Goal: Task Accomplishment & Management: Complete application form

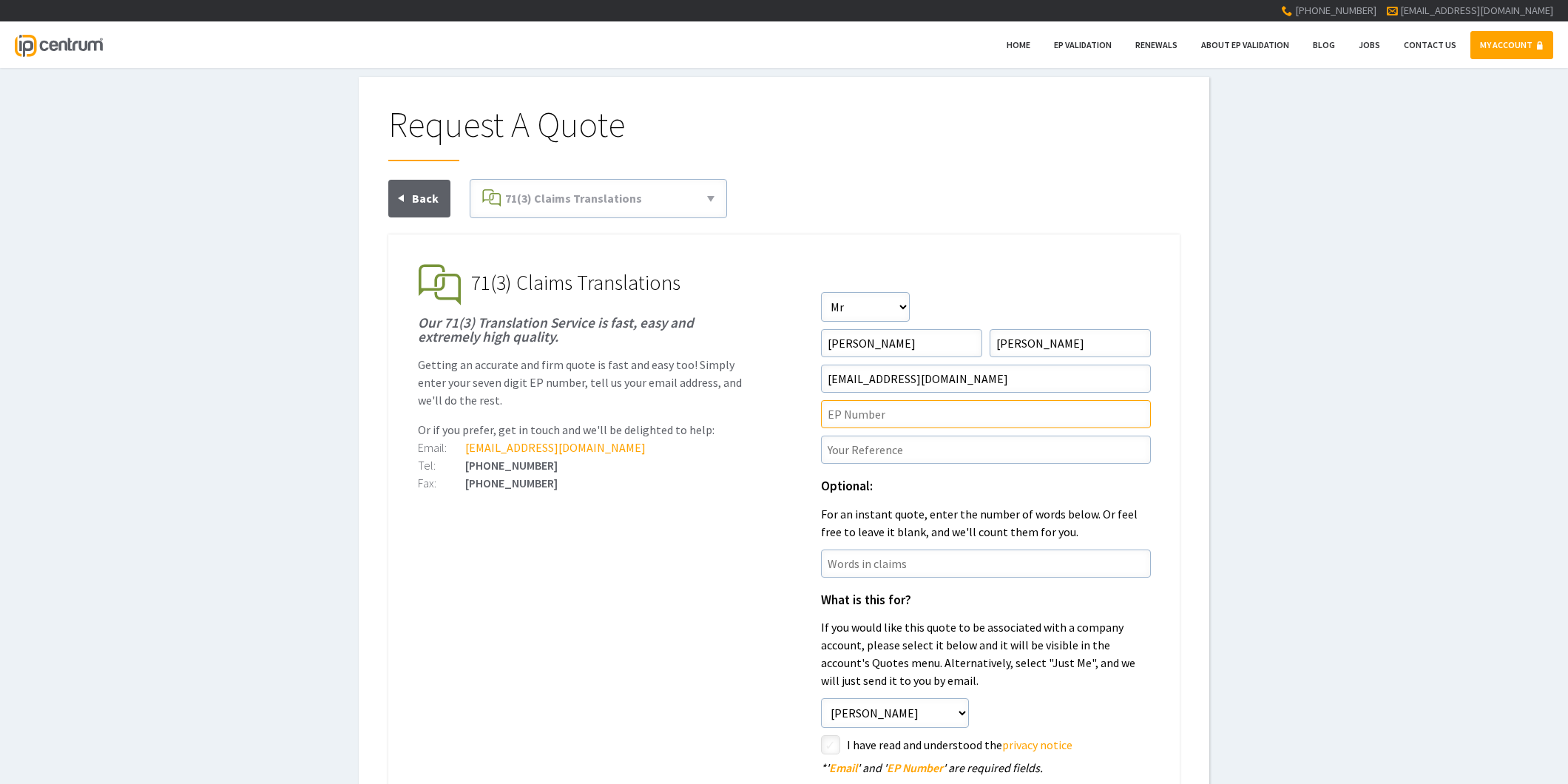
click at [881, 416] on input"] "text" at bounding box center [986, 414] width 330 height 28
paste input"] "22901544.1"
type input"] "EP22901544.1"
click at [867, 448] on input"] "text" at bounding box center [986, 450] width 330 height 28
paste input"] "P46142EPN1"
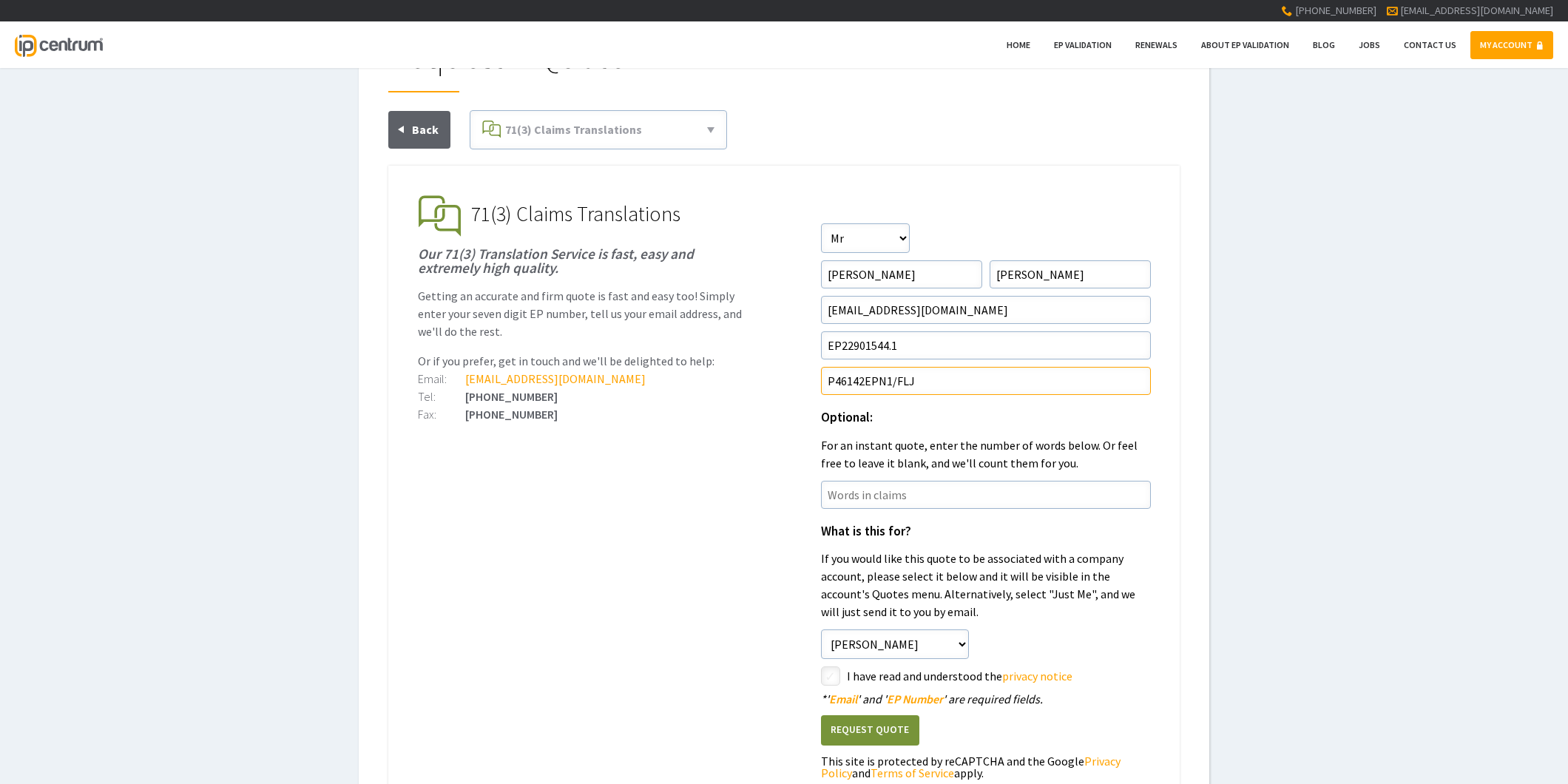
scroll to position [165, 0]
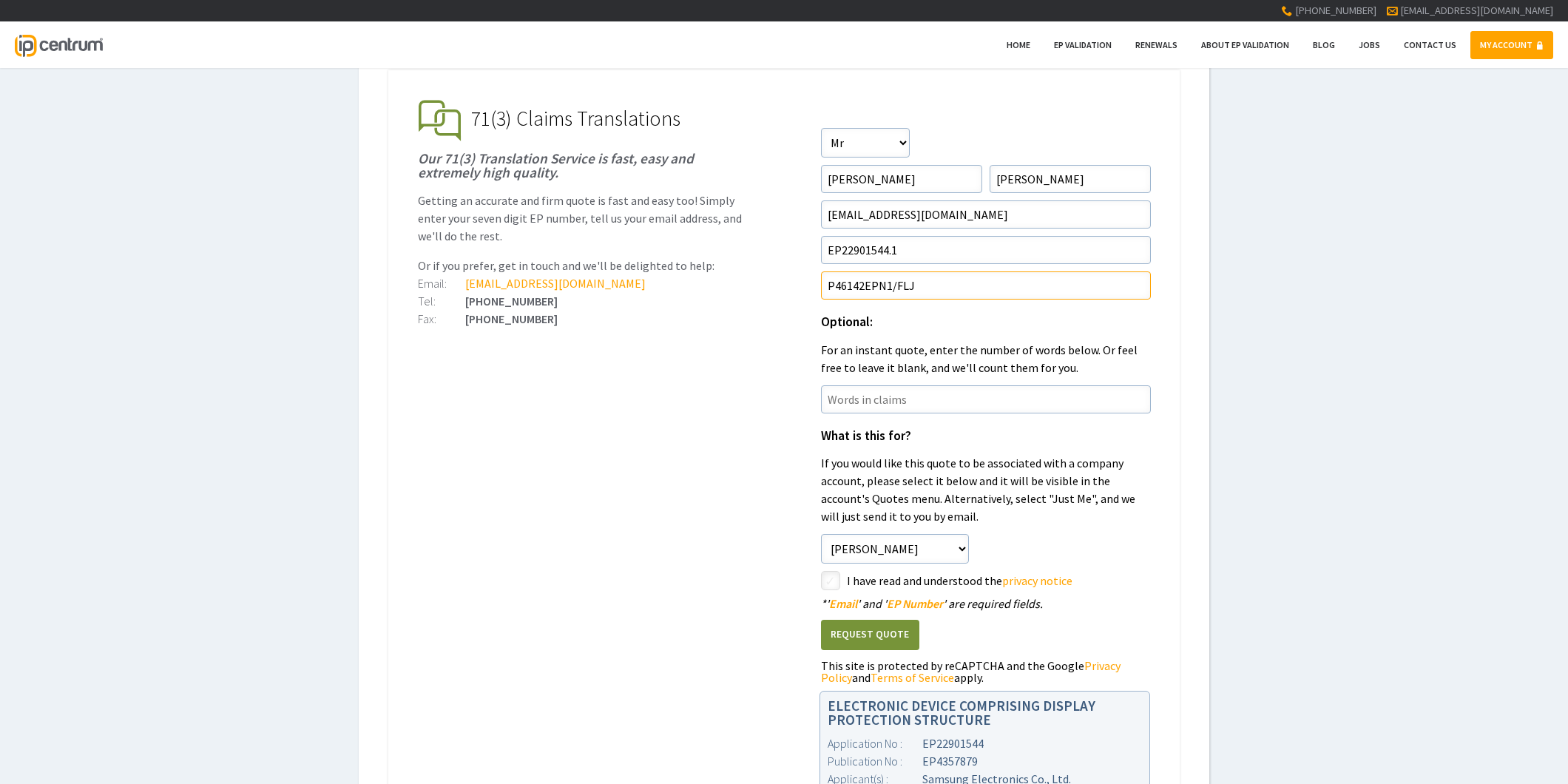
type input"] "P46142EPN1/FLJ"
click at [834, 573] on input"] "checkbox" at bounding box center [833, 582] width 18 height 18
checkbox input"] "true"
click at [852, 626] on button "Request Quote" at bounding box center [870, 635] width 98 height 30
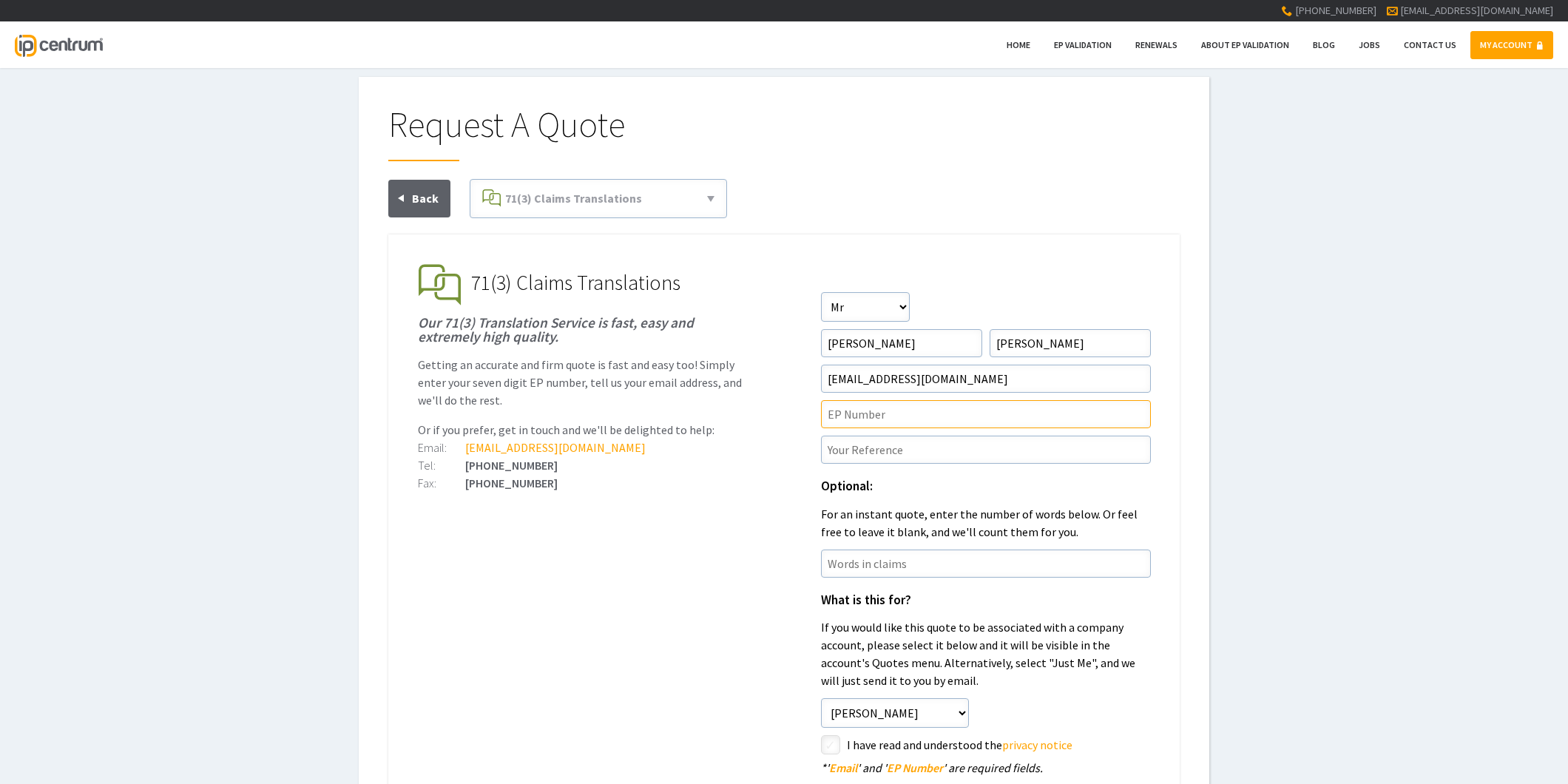
click at [906, 414] on input"] "text" at bounding box center [986, 414] width 330 height 28
paste input"] "22895886.4"
type input"] "EP22895886.4"
click at [854, 440] on input"] "text" at bounding box center [986, 450] width 330 height 28
paste input"] "P46445EPN1"
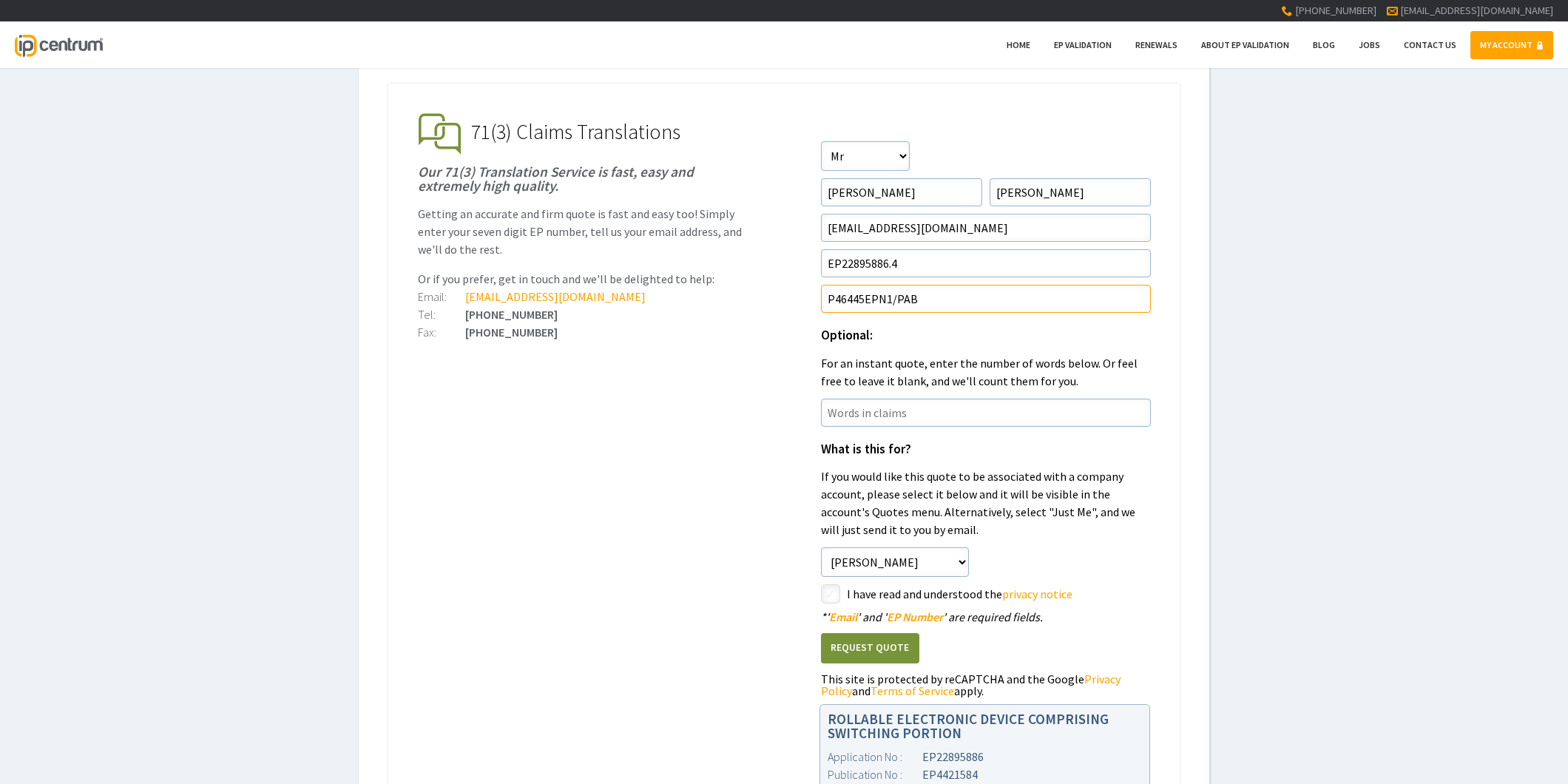
scroll to position [165, 0]
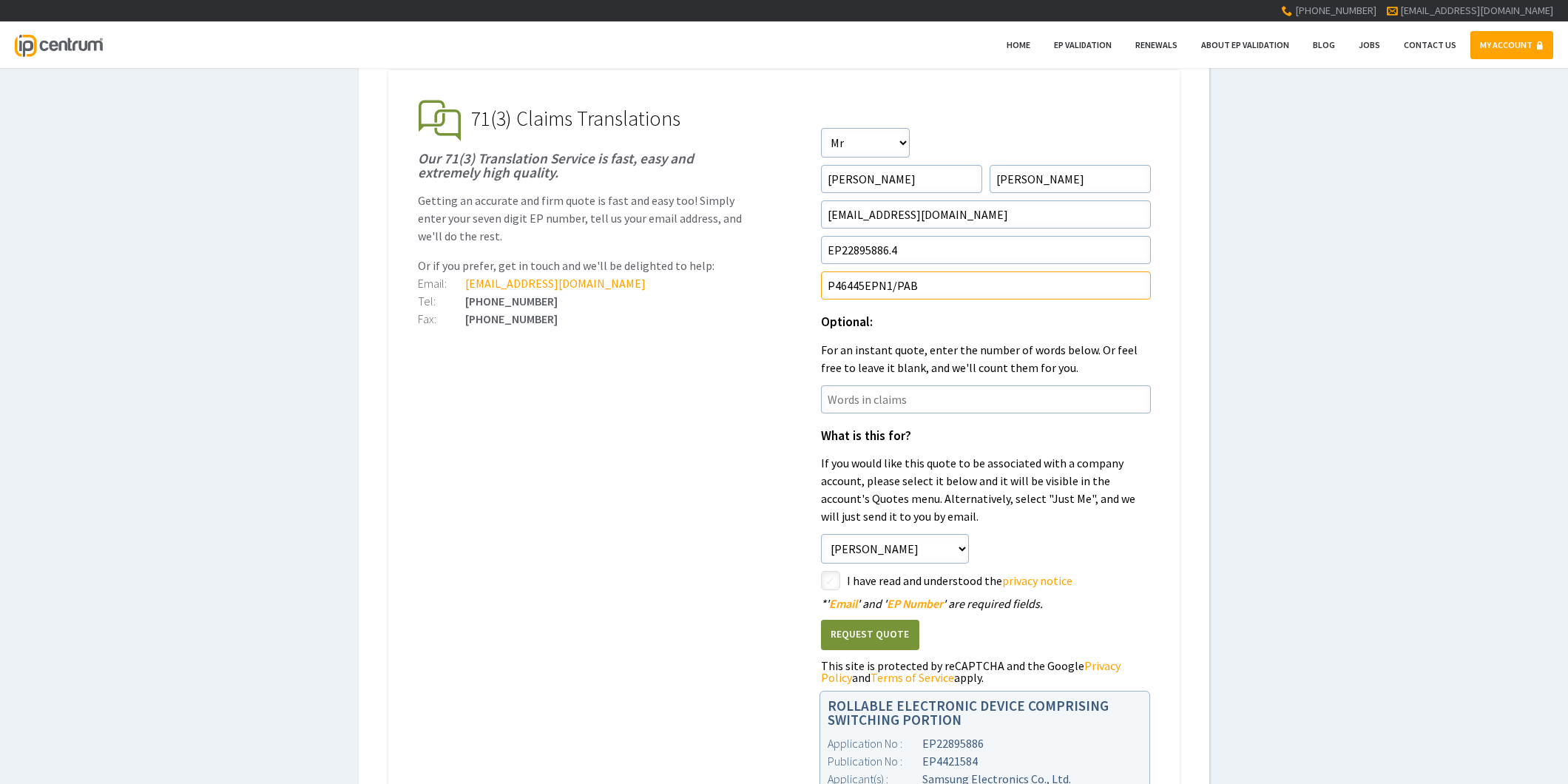
type input"] "P46445EPN1/PAB"
click at [837, 580] on input"] "checkbox" at bounding box center [833, 582] width 18 height 18
checkbox input"] "true"
click at [857, 627] on button "Request Quote" at bounding box center [870, 635] width 98 height 30
